Goal: Find specific page/section: Find specific page/section

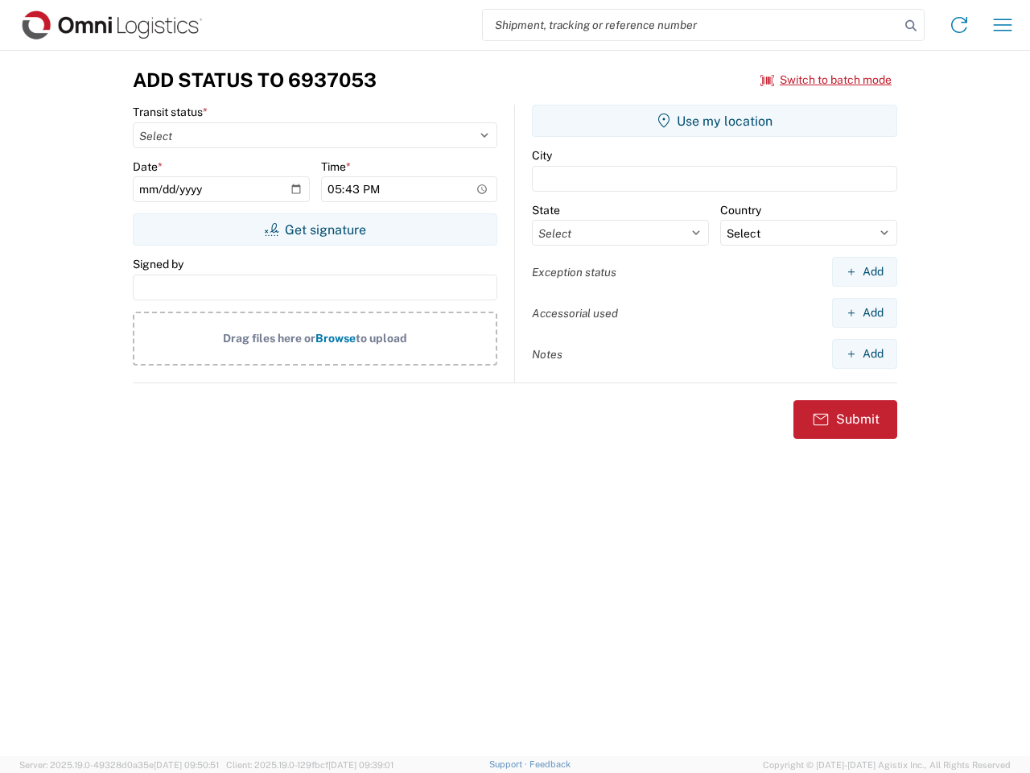
click at [691, 25] on input "search" at bounding box center [691, 25] width 417 height 31
click at [911, 26] on icon at bounding box center [911, 25] width 23 height 23
click at [959, 25] on icon at bounding box center [959, 25] width 26 height 26
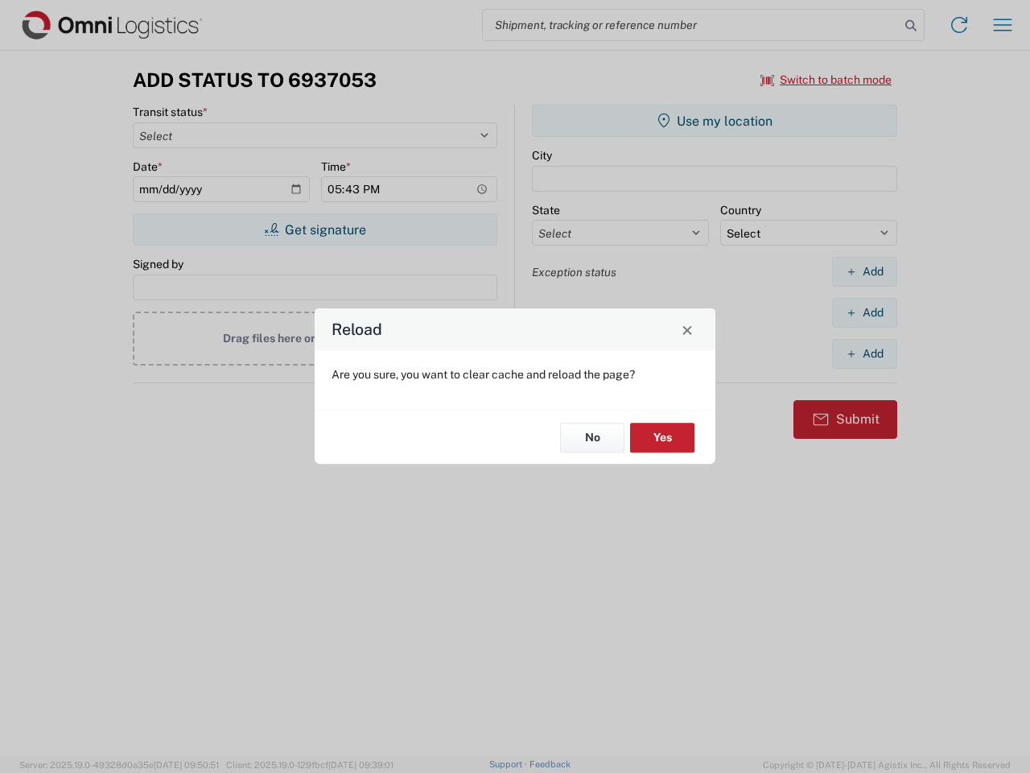
click at [1003, 25] on div "Reload Are you sure, you want to clear cache and reload the page? No Yes" at bounding box center [515, 386] width 1030 height 773
click at [826, 80] on div "Reload Are you sure, you want to clear cache and reload the page? No Yes" at bounding box center [515, 386] width 1030 height 773
click at [315, 229] on div "Reload Are you sure, you want to clear cache and reload the page? No Yes" at bounding box center [515, 386] width 1030 height 773
click at [715, 121] on div "Reload Are you sure, you want to clear cache and reload the page? No Yes" at bounding box center [515, 386] width 1030 height 773
click at [864, 271] on div "Reload Are you sure, you want to clear cache and reload the page? No Yes" at bounding box center [515, 386] width 1030 height 773
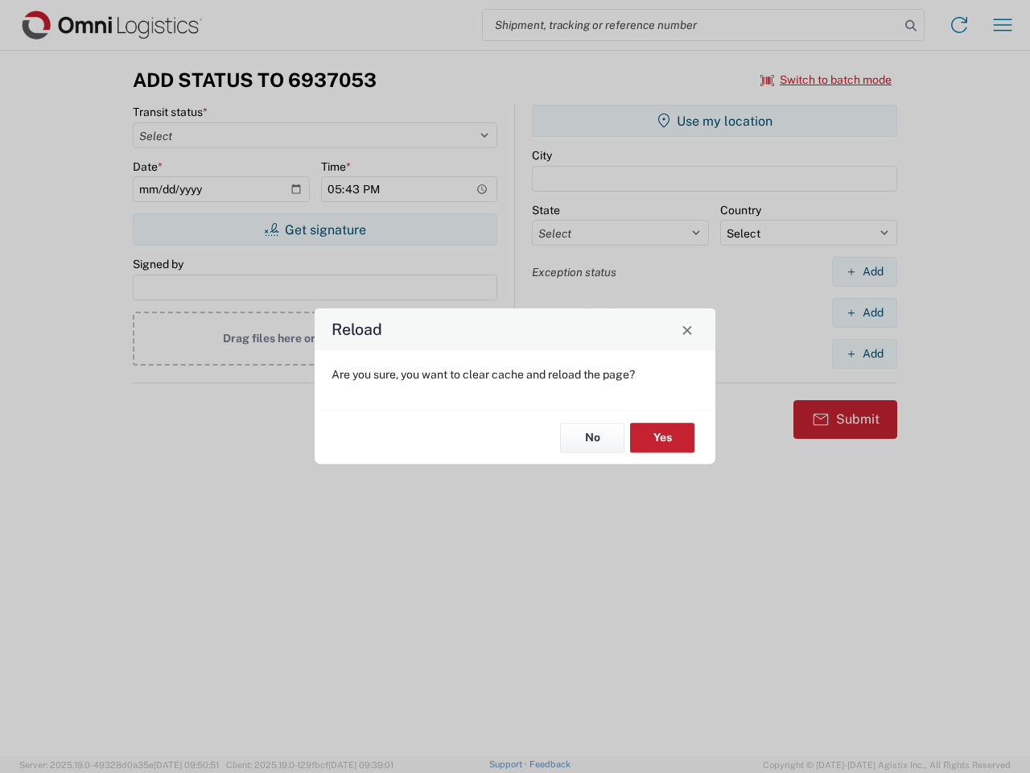
click at [864, 312] on div "Reload Are you sure, you want to clear cache and reload the page? No Yes" at bounding box center [515, 386] width 1030 height 773
click at [864, 353] on div "Reload Are you sure, you want to clear cache and reload the page? No Yes" at bounding box center [515, 386] width 1030 height 773
